Goal: Task Accomplishment & Management: Manage account settings

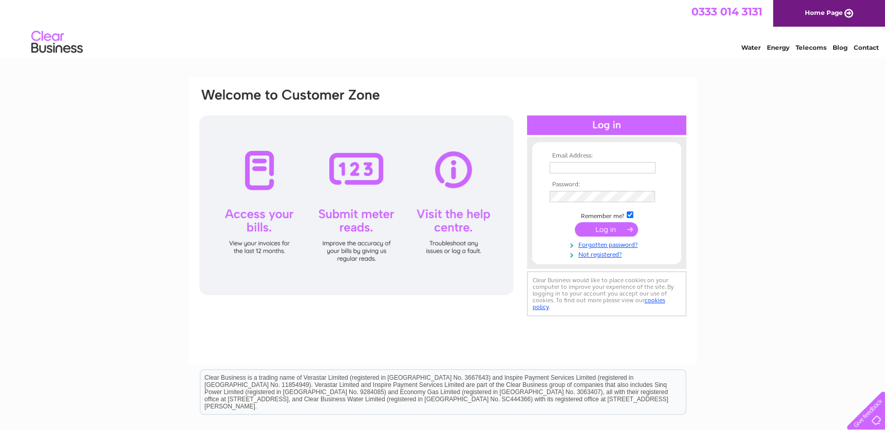
type input "[EMAIL_ADDRESS][DOMAIN_NAME]"
click at [600, 231] on input "submit" at bounding box center [606, 229] width 63 height 14
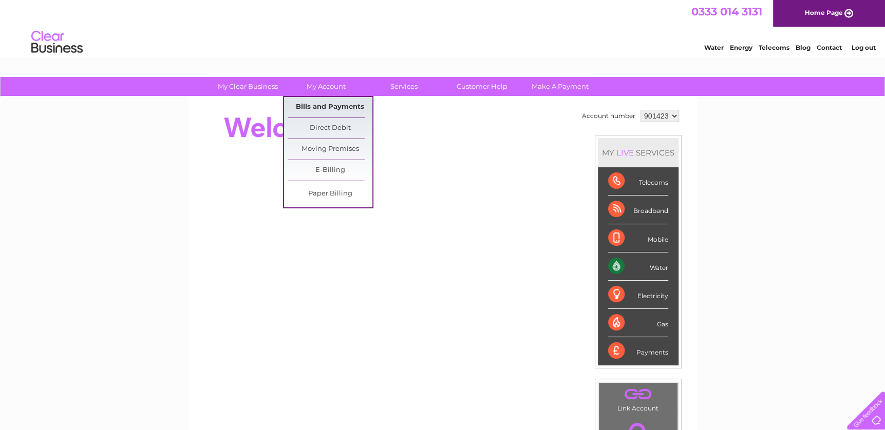
click at [340, 104] on link "Bills and Payments" at bounding box center [330, 107] width 85 height 21
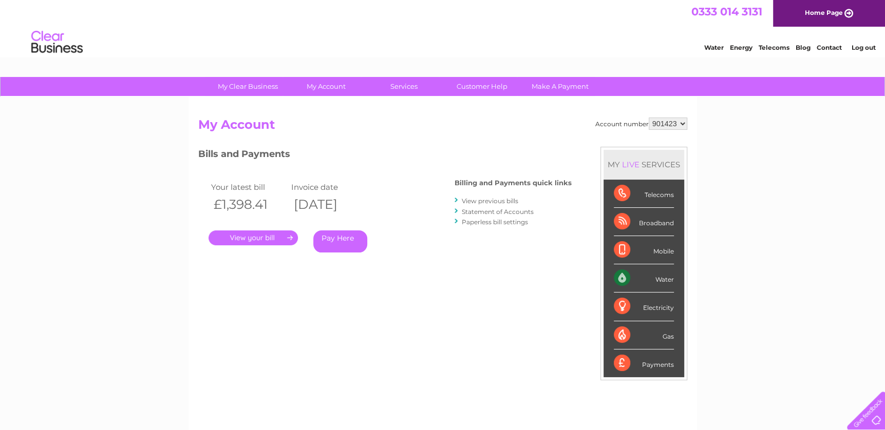
click at [254, 238] on link "." at bounding box center [253, 238] width 89 height 15
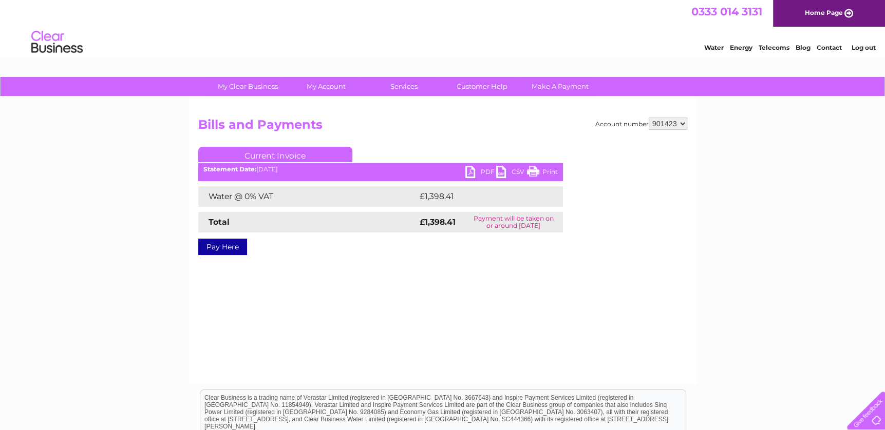
click at [469, 172] on link "PDF" at bounding box center [480, 173] width 31 height 15
